Goal: Task Accomplishment & Management: Use online tool/utility

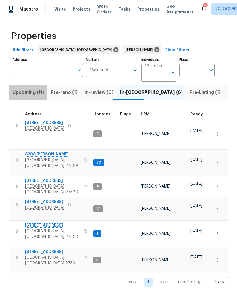
click at [23, 92] on span "Upcoming (11)" at bounding box center [29, 92] width 32 height 8
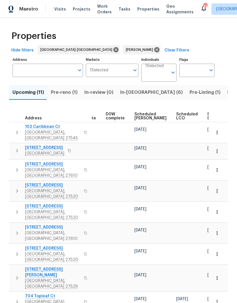
scroll to position [0, 142]
click at [208, 117] on span "Ready Date" at bounding box center [214, 116] width 13 height 8
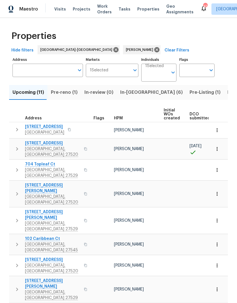
click at [15, 148] on icon "button" at bounding box center [17, 149] width 7 height 7
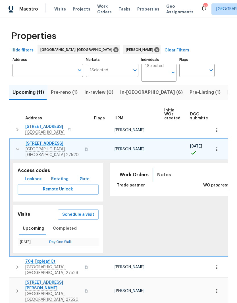
click at [160, 174] on span "Notes" at bounding box center [164, 175] width 14 height 8
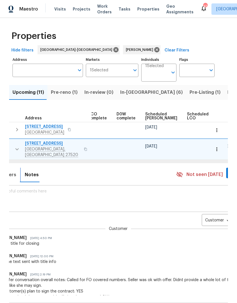
scroll to position [0, 135]
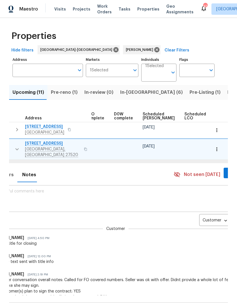
click at [204, 218] on body "Maestro Visits Projects Work Orders Tasks Properties Geo Assignments 41 Raleigh…" at bounding box center [118, 151] width 237 height 303
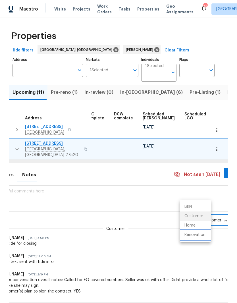
click at [206, 237] on li "Renovation" at bounding box center [195, 234] width 31 height 9
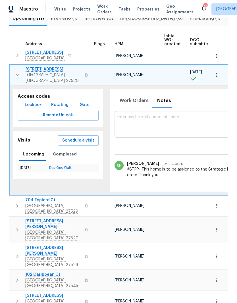
scroll to position [0, 0]
click at [34, 71] on span "210 Clearwater Ct" at bounding box center [53, 70] width 55 height 6
click at [16, 75] on icon "button" at bounding box center [17, 75] width 7 height 7
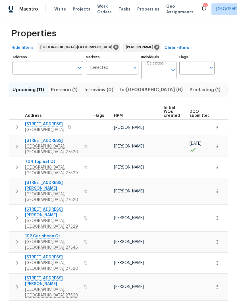
scroll to position [0, 0]
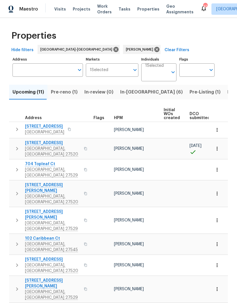
click at [65, 93] on span "Pre-reno (1)" at bounding box center [64, 92] width 27 height 8
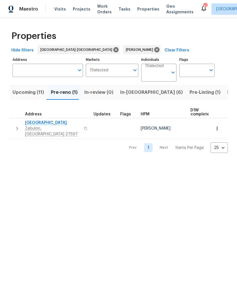
click at [218, 128] on icon "button" at bounding box center [217, 129] width 6 height 6
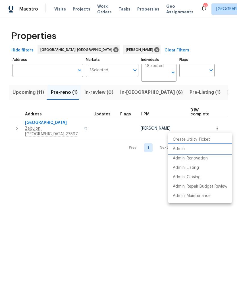
click at [203, 151] on li "Admin" at bounding box center [200, 148] width 64 height 9
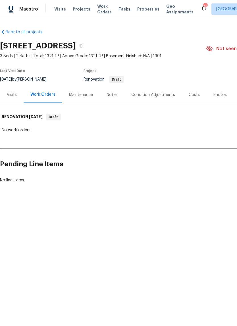
click at [109, 96] on div "Notes" at bounding box center [112, 95] width 11 height 6
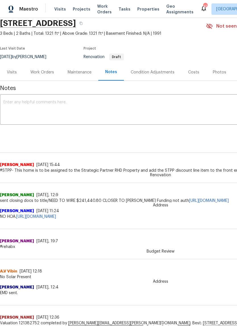
scroll to position [21, 0]
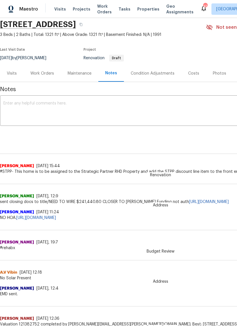
click at [196, 76] on div "Costs" at bounding box center [193, 74] width 11 height 6
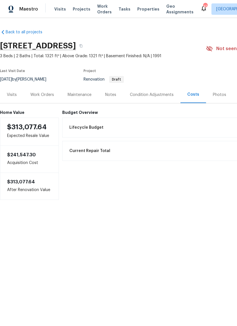
click at [42, 98] on div "Work Orders" at bounding box center [42, 94] width 37 height 17
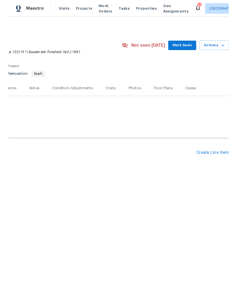
scroll to position [0, 84]
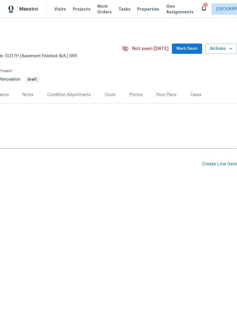
click at [222, 165] on div "Create Line Item" at bounding box center [219, 163] width 35 height 5
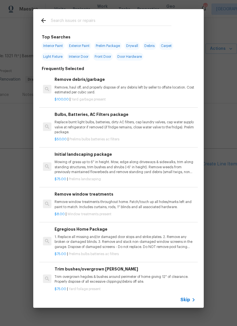
click at [159, 24] on input "text" at bounding box center [111, 21] width 121 height 9
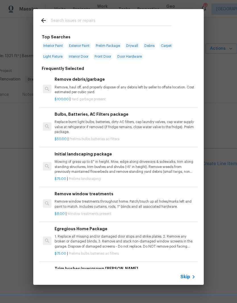
click at [42, 21] on icon at bounding box center [43, 20] width 5 height 5
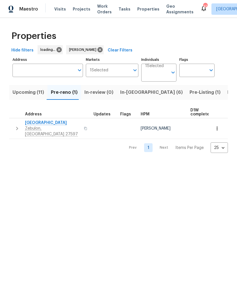
click at [135, 94] on span "In-[GEOGRAPHIC_DATA] (6)" at bounding box center [151, 92] width 63 height 8
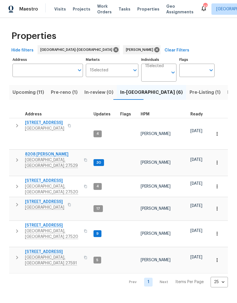
click at [16, 126] on icon "button" at bounding box center [17, 125] width 7 height 7
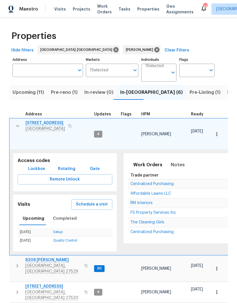
click at [34, 128] on span "Clayton, NC 27527" at bounding box center [45, 129] width 39 height 6
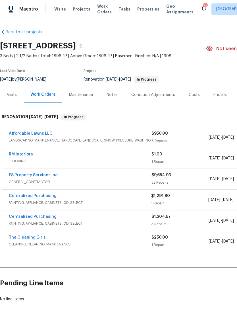
click at [19, 177] on link "FS Property Services Inc" at bounding box center [33, 175] width 49 height 4
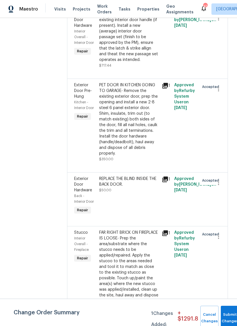
scroll to position [911, 0]
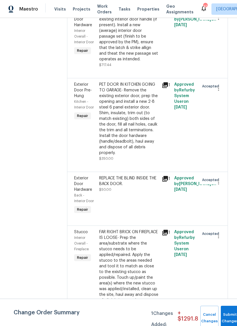
click at [145, 62] on div "ALL DOORS- Remove the existing interior door handle (if present). Install a new…" at bounding box center [128, 36] width 59 height 51
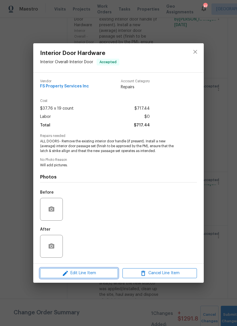
click at [104, 274] on span "Edit Line Item" at bounding box center [79, 272] width 74 height 7
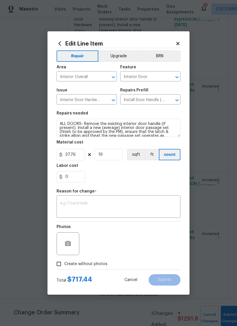
click at [125, 54] on button "Upgrade" at bounding box center [118, 55] width 41 height 11
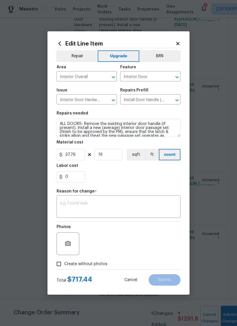
click at [132, 211] on textarea at bounding box center [118, 207] width 117 height 12
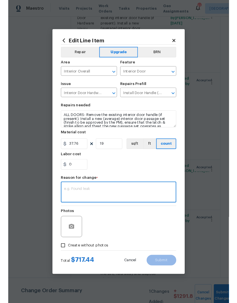
scroll to position [1, 0]
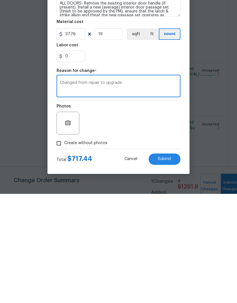
type textarea "Changed from repair to upgrade"
click at [171, 263] on button "Submit" at bounding box center [165, 268] width 32 height 11
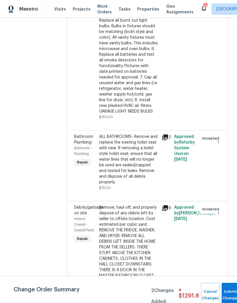
scroll to position [1988, 0]
click at [230, 292] on button "Submit Changes" at bounding box center [231, 295] width 18 height 24
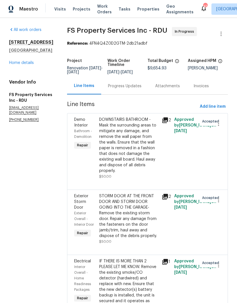
scroll to position [0, 0]
click at [14, 61] on link "Home details" at bounding box center [21, 63] width 25 height 4
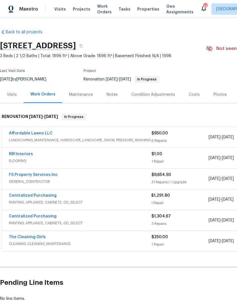
click at [191, 92] on div "Costs" at bounding box center [194, 95] width 11 height 6
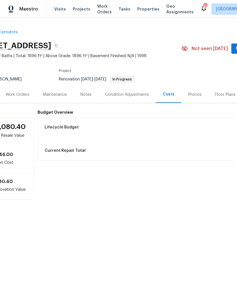
scroll to position [0, 23]
